Goal: Transaction & Acquisition: Purchase product/service

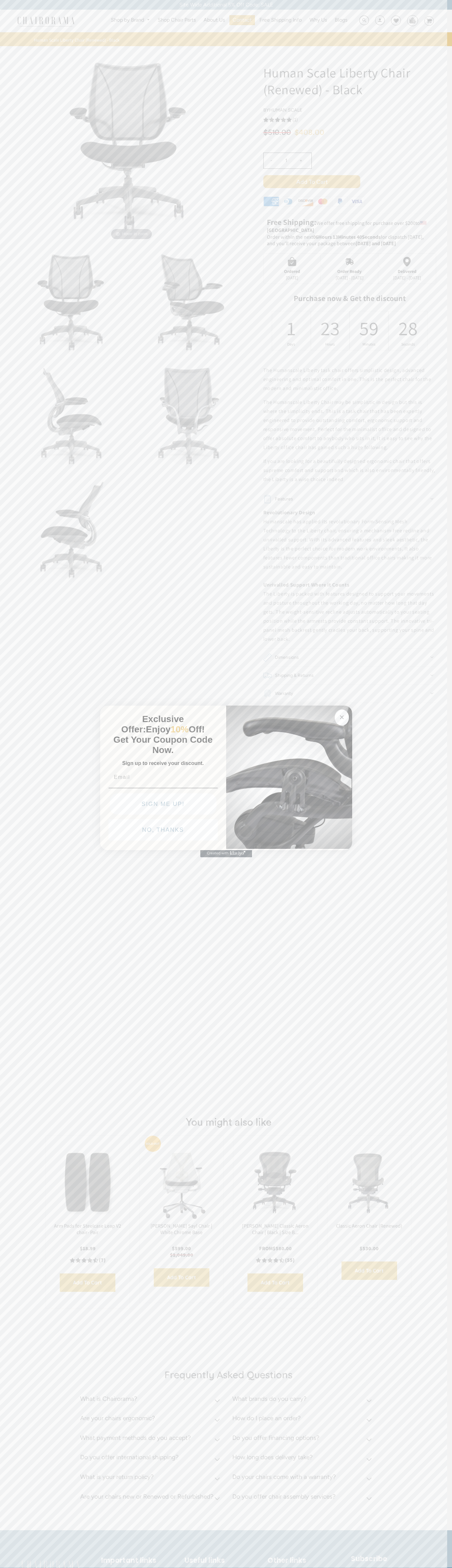
click at [163, 832] on button "NO, THANKS" at bounding box center [163, 830] width 109 height 21
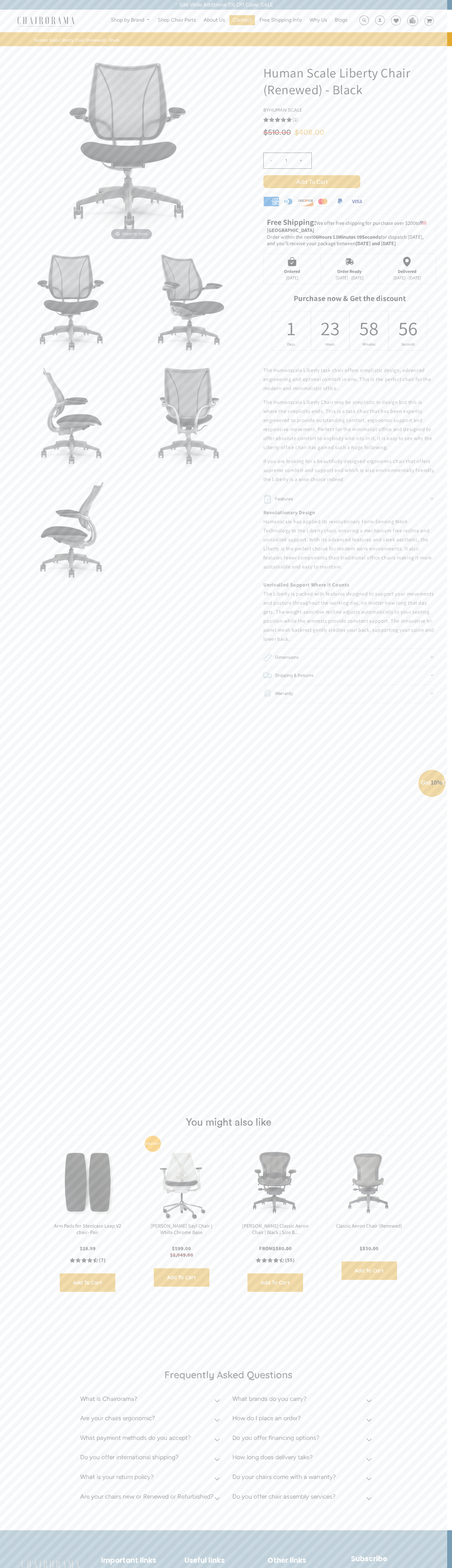
click at [163, 847] on button "NO, THANKS" at bounding box center [163, 845] width 109 height 21
click at [312, 182] on span "Add to Cart" at bounding box center [311, 181] width 97 height 13
click at [412, 20] on img at bounding box center [412, 20] width 10 height 9
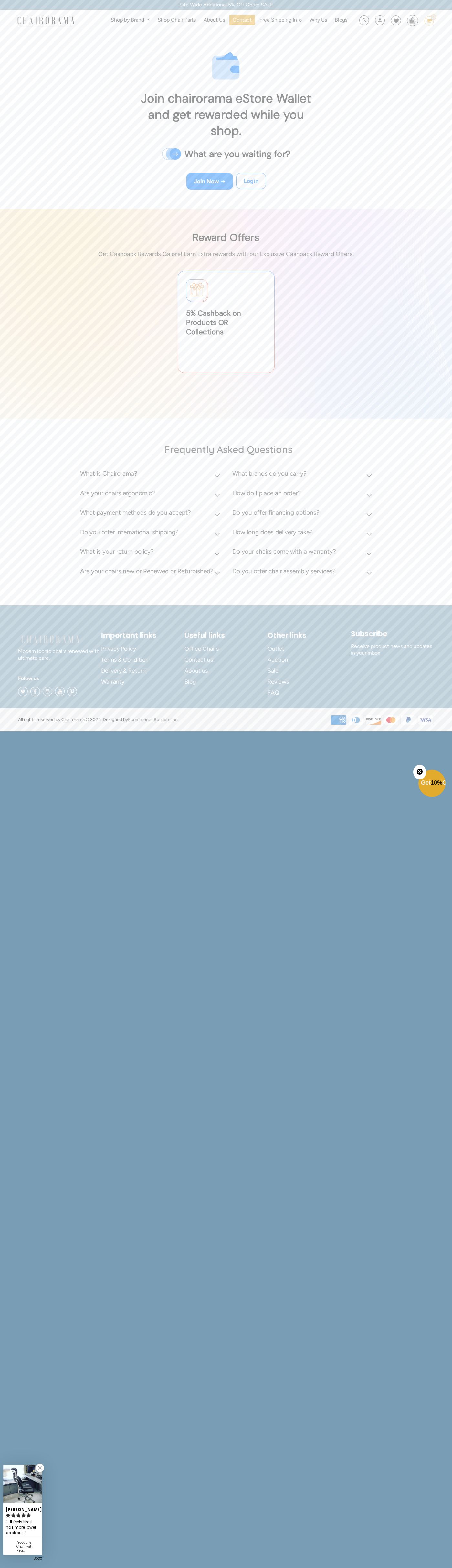
click at [159, 4] on div "Site Wide Additional 5% Off Code: SALE" at bounding box center [226, 4] width 452 height 9
click at [451, 398] on img at bounding box center [226, 314] width 452 height 210
click at [433, 731] on html "Site Wide Additional 5% Off Code: SALE Site Wide Additional 5% Off Code: SALE S…" at bounding box center [226, 365] width 452 height 731
click at [11, 573] on div "Frequently Asked Questions What is Chairorama? Chairorama is your go-to destina…" at bounding box center [226, 513] width 452 height 184
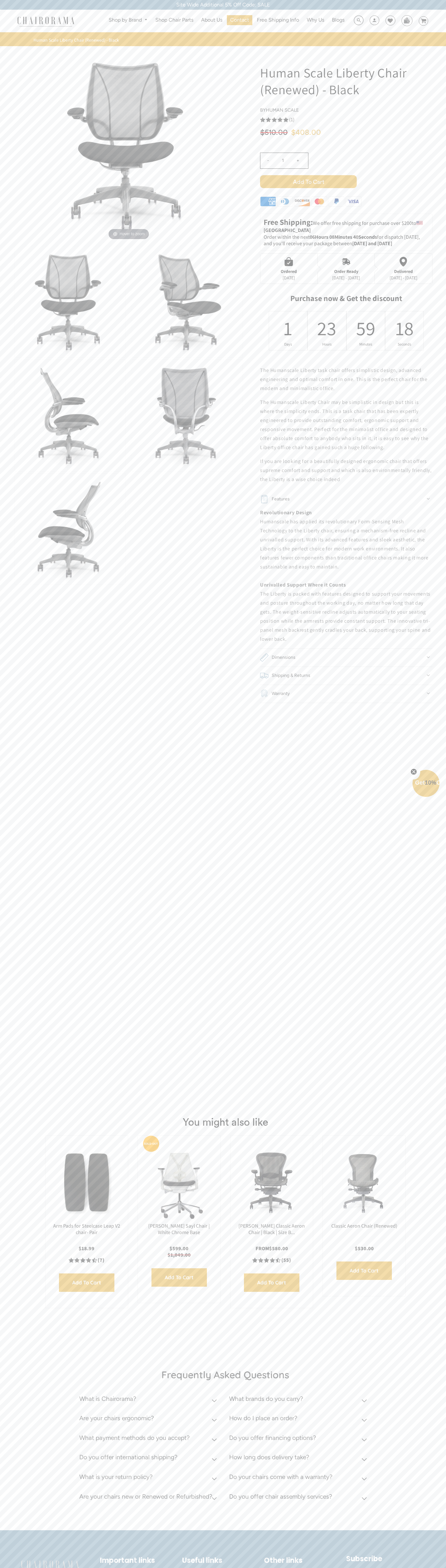
click at [262, 120] on use "5.0 rating (1 votes)" at bounding box center [262, 120] width 5 height 5
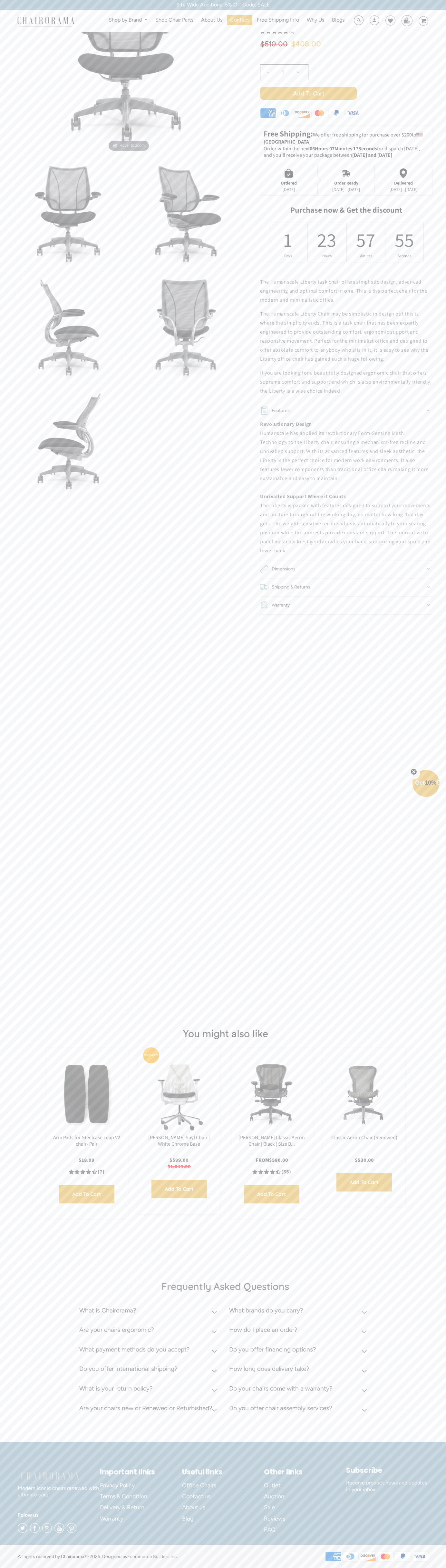
click at [289, 181] on div "Ordered" at bounding box center [289, 183] width 16 height 5
click at [319, 114] on icon at bounding box center [319, 113] width 3 height 5
click at [288, 242] on div "1" at bounding box center [288, 240] width 8 height 25
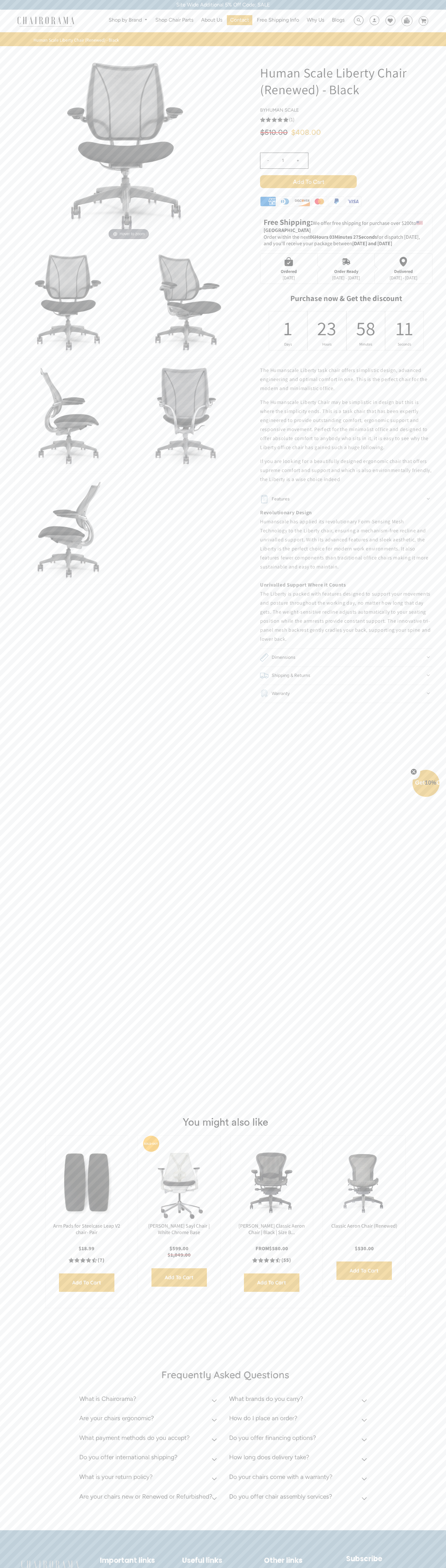
click at [379, 2] on div "Site Wide Additional 5% Off Code: SALE" at bounding box center [223, 4] width 446 height 9
click at [423, 1104] on div "You might also like Arm Pads for Steelcase Leap V2 chair- Pair $18.99 4.4 ratin…" at bounding box center [223, 1211] width 446 height 218
click at [305, 1568] on html "Site Wide Additional 5% Off Code: SALE Site Wide Additional 5% Off Code: SALE S…" at bounding box center [223, 828] width 446 height 1656
click at [28, 1540] on footer "Modern iconic chairs renewed with ultimate care. Folow us Twitter Facebook Inst…" at bounding box center [223, 1582] width 446 height 103
click at [49, 18] on div "Shop by Brand Haworth Herman Miller Steelcase Knoll Human Scale" at bounding box center [223, 21] width 446 height 23
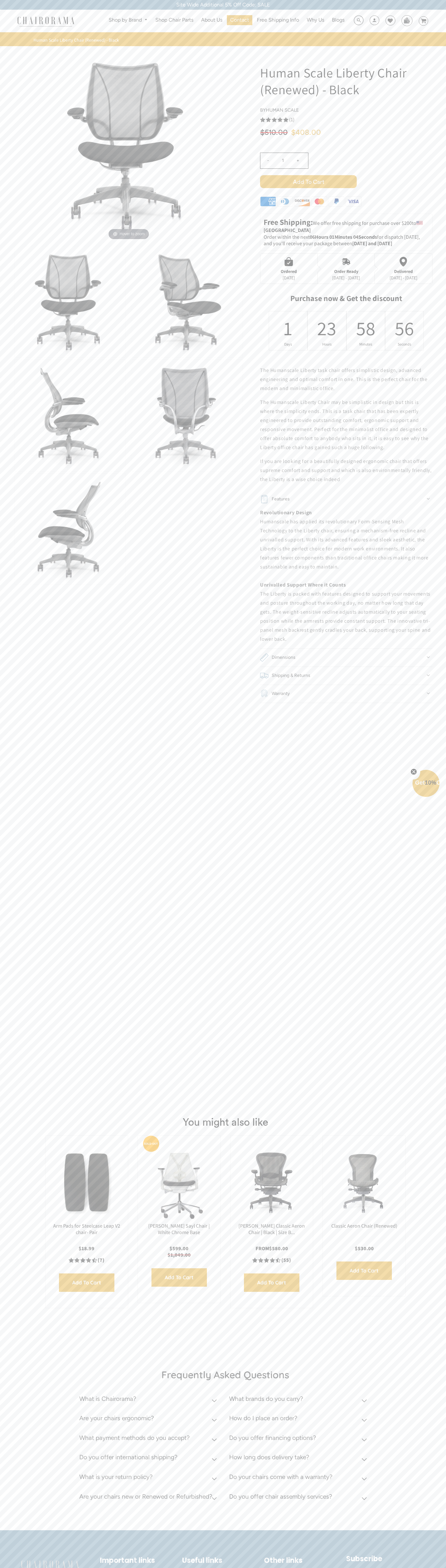
click at [163, 1568] on html "Site Wide Additional 5% Off Code: SALE Site Wide Additional 5% Off Code: SALE S…" at bounding box center [223, 828] width 446 height 1656
click at [1, 1457] on div "Frequently Asked Questions What is Chairorama? Chairorama is your go-to destina…" at bounding box center [223, 1439] width 446 height 184
click at [388, 23] on icon at bounding box center [390, 21] width 5 height 5
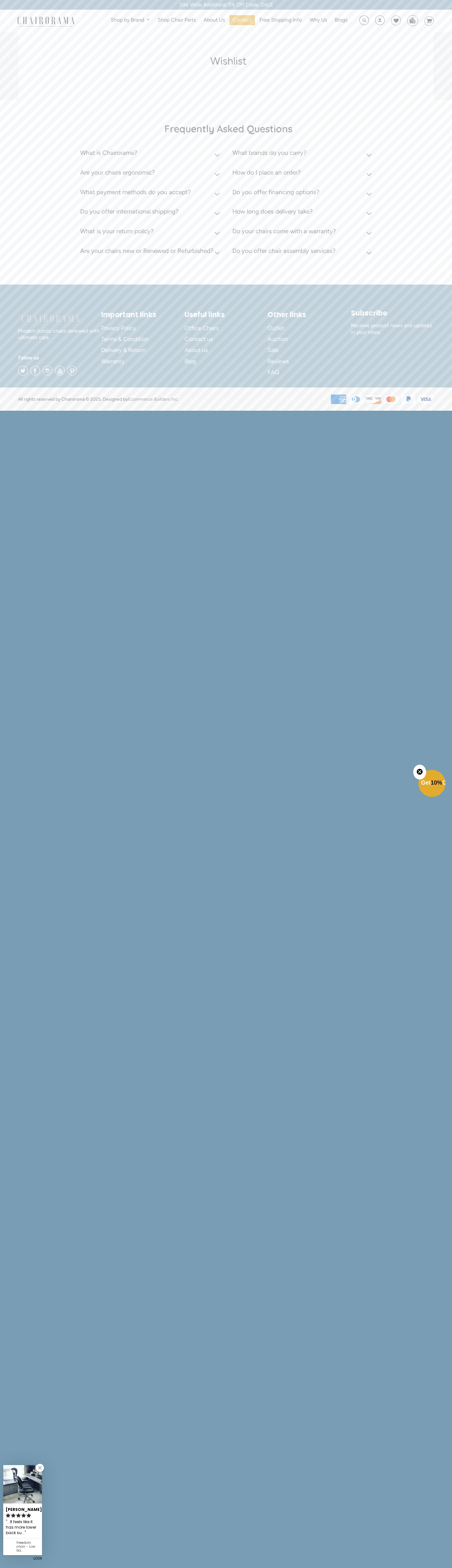
click at [420, 772] on icon "Close teaser" at bounding box center [420, 772] width 3 height 3
